Goal: Task Accomplishment & Management: Complete application form

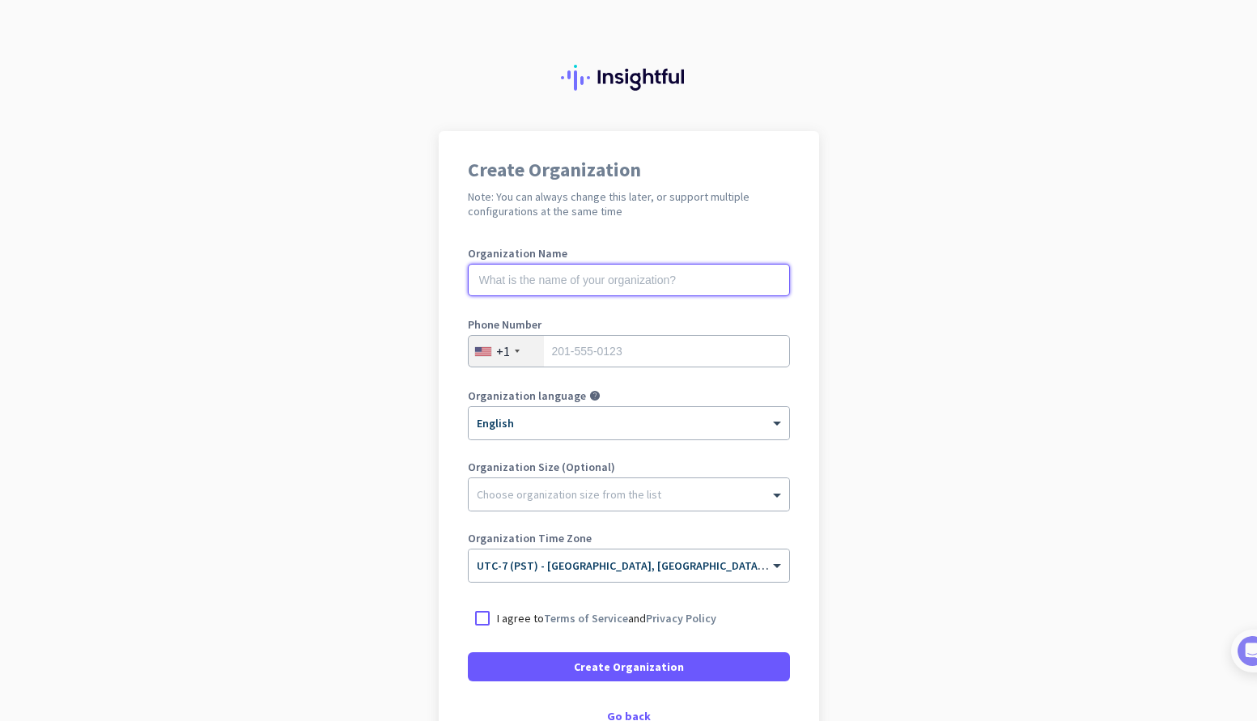
click at [606, 277] on input "text" at bounding box center [629, 280] width 322 height 32
type input "Plants Rule"
click at [629, 362] on input "tel" at bounding box center [629, 351] width 322 height 32
type input "8057056857"
click at [573, 485] on div at bounding box center [629, 490] width 321 height 16
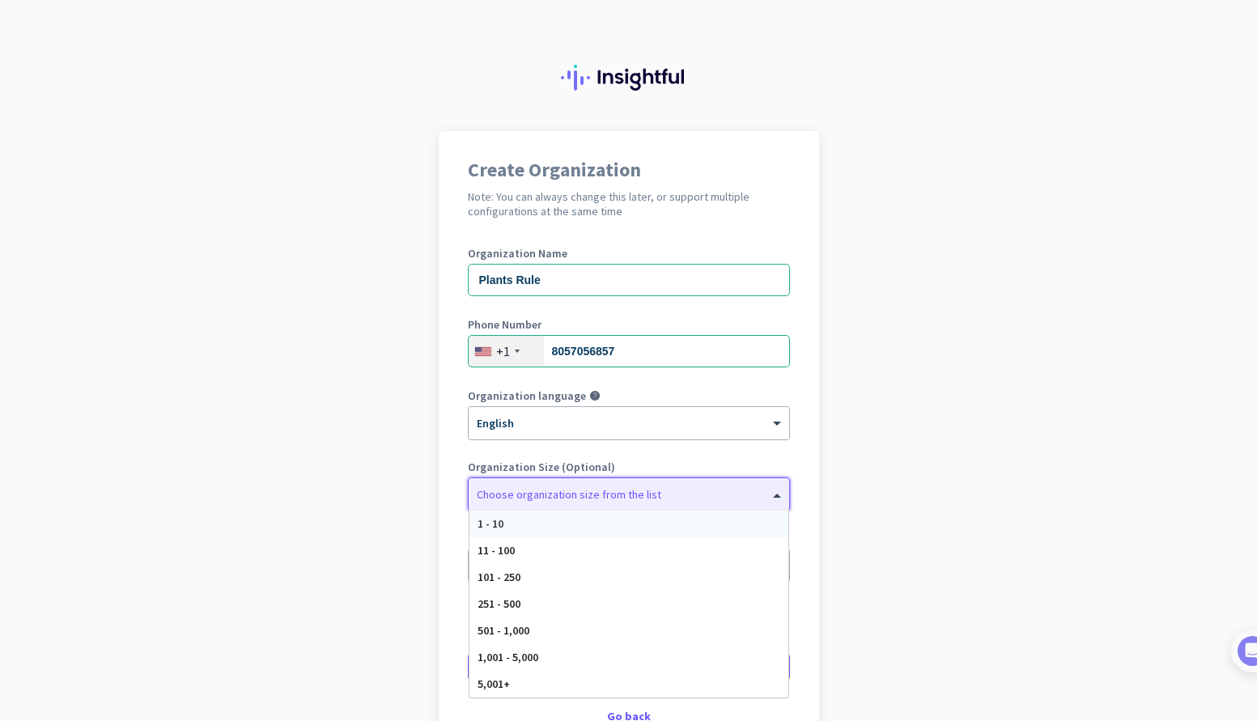
click at [498, 523] on div "1 - 10" at bounding box center [629, 524] width 319 height 27
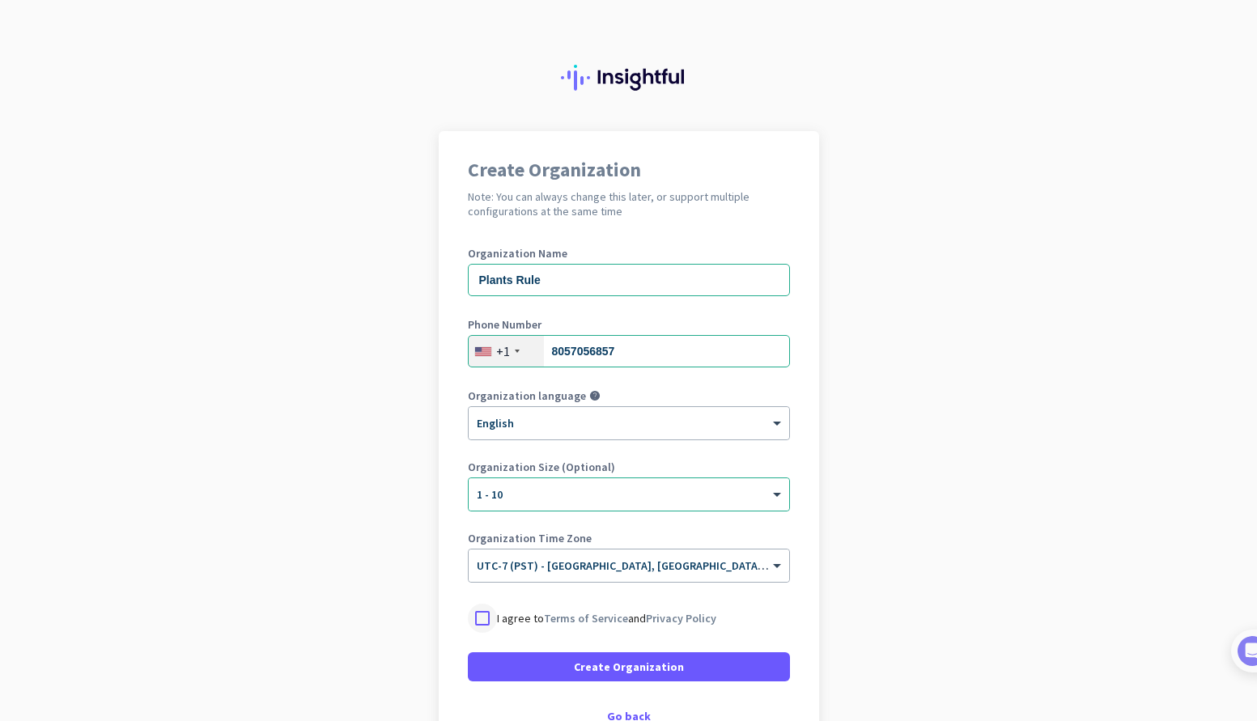
click at [471, 616] on div at bounding box center [482, 618] width 29 height 29
drag, startPoint x: 567, startPoint y: 287, endPoint x: 468, endPoint y: 274, distance: 100.5
click at [468, 274] on input "Plants Rule" at bounding box center [629, 280] width 322 height 32
type input "[PERSON_NAME]"
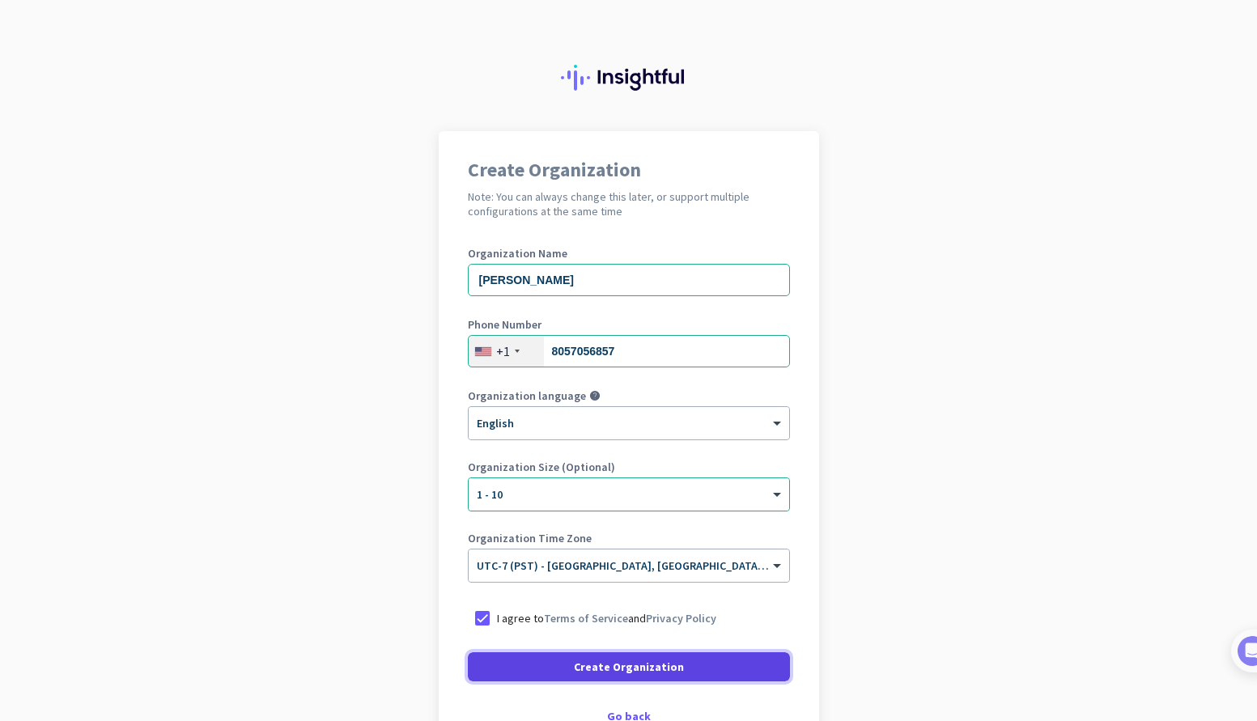
click at [610, 666] on span "Create Organization" at bounding box center [629, 667] width 110 height 16
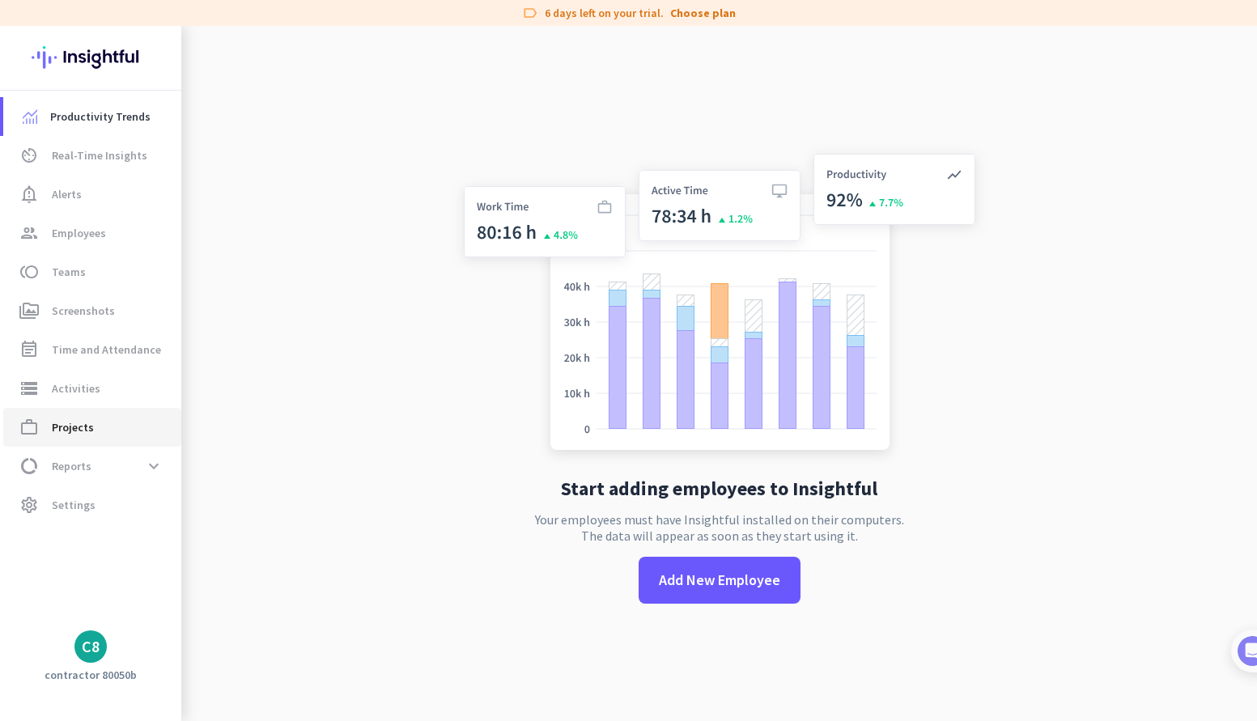
click at [79, 420] on span "Projects" at bounding box center [73, 427] width 42 height 19
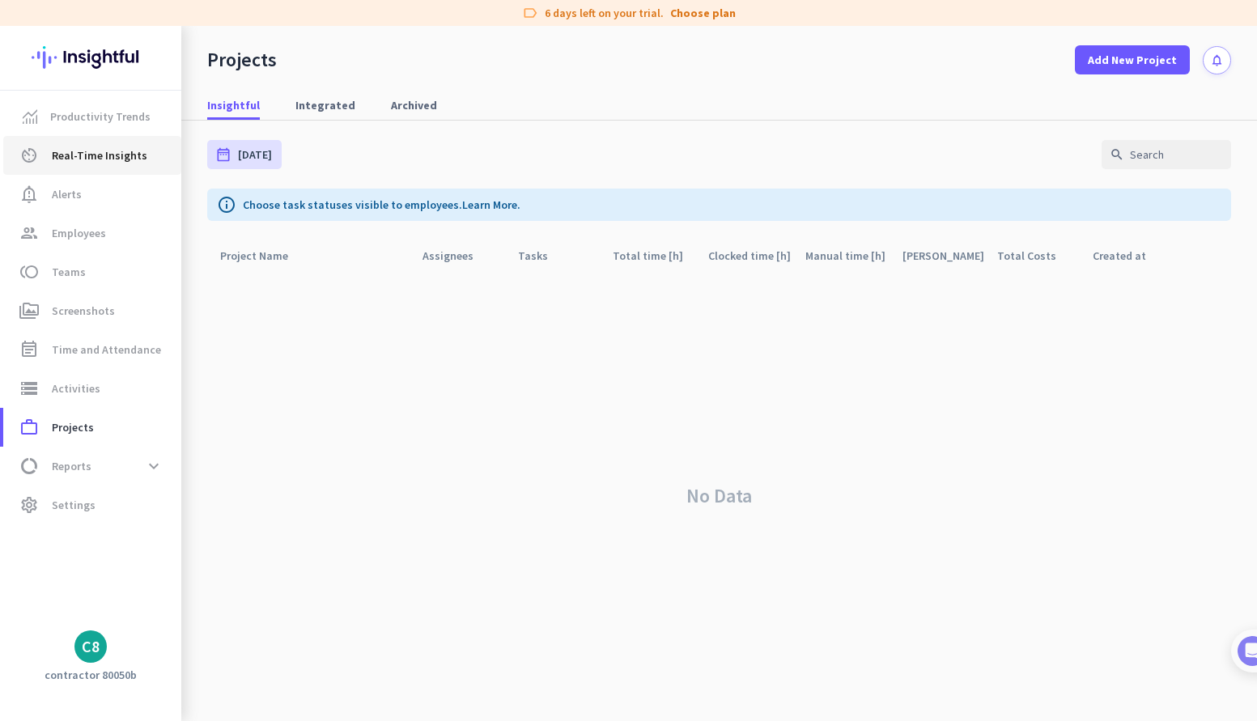
click at [127, 159] on span "Real-Time Insights" at bounding box center [100, 155] width 96 height 19
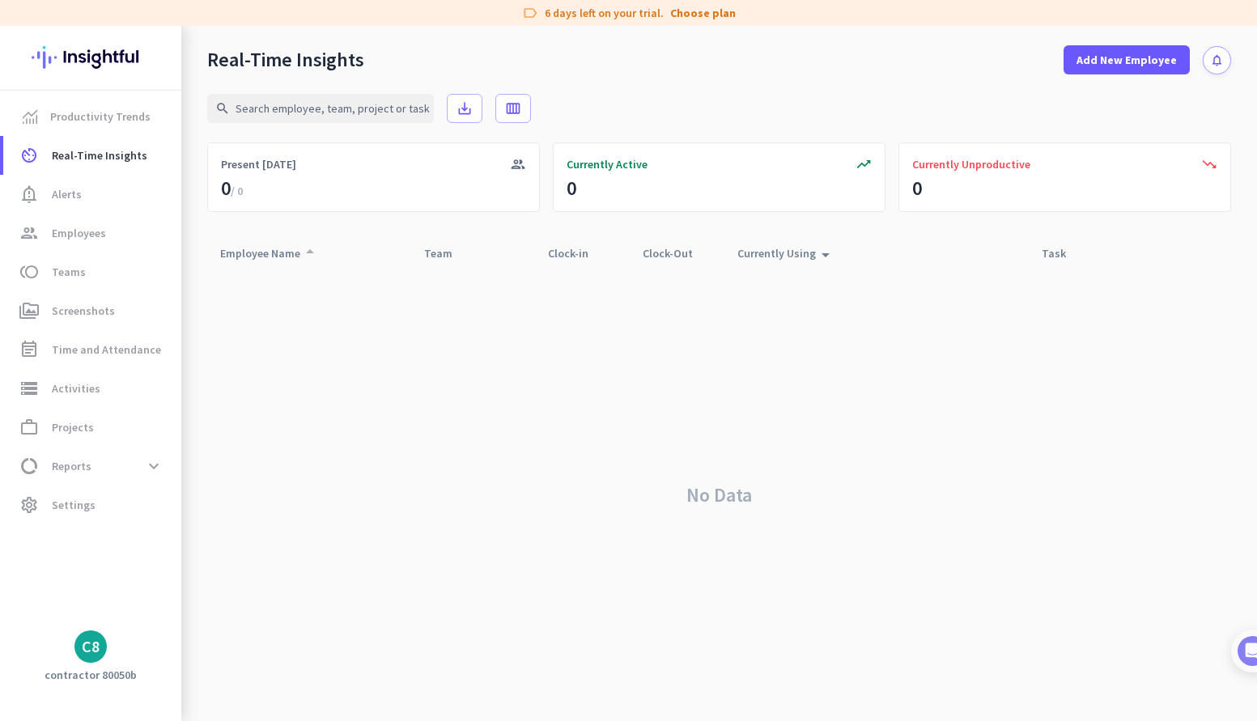
click at [308, 249] on icon "arrow_drop_up" at bounding box center [309, 251] width 19 height 19
click at [462, 250] on icon "arrow_drop_up" at bounding box center [462, 251] width 19 height 19
click at [342, 108] on input "text" at bounding box center [320, 108] width 227 height 29
type input "Academic Research Expert"
